Goal: Task Accomplishment & Management: Use online tool/utility

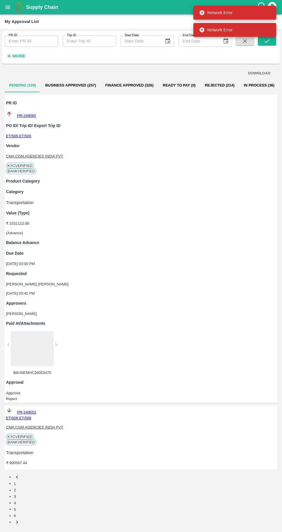
click at [9, 56] on icon "button" at bounding box center [9, 56] width 4 height 4
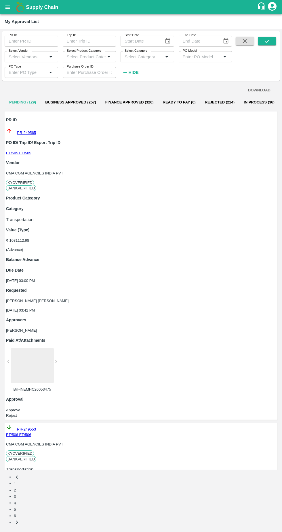
click at [31, 59] on input "Select Vendor" at bounding box center [26, 56] width 43 height 11
click at [34, 73] on div "CMA CGM AGENCIES INDIA PVT-Transporter" at bounding box center [43, 80] width 30 height 26
type input "CMA CGM AGENCIES INDIA PVT-Transporter"
click at [267, 41] on icon "submit" at bounding box center [266, 41] width 6 height 6
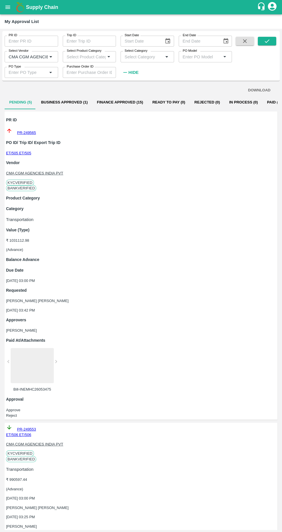
click at [20, 408] on button "Approve" at bounding box center [13, 410] width 14 height 4
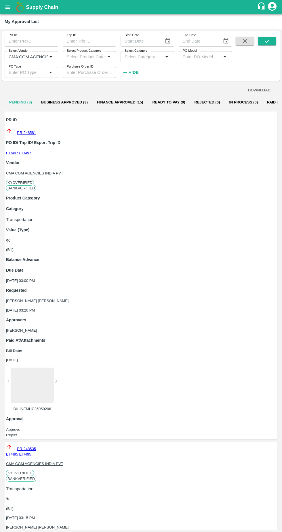
click at [20, 427] on button "Approve" at bounding box center [13, 429] width 14 height 4
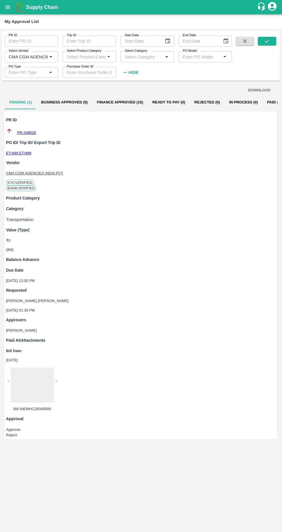
click at [20, 427] on button "Approve" at bounding box center [13, 429] width 14 height 4
